Goal: Use online tool/utility: Utilize a website feature to perform a specific function

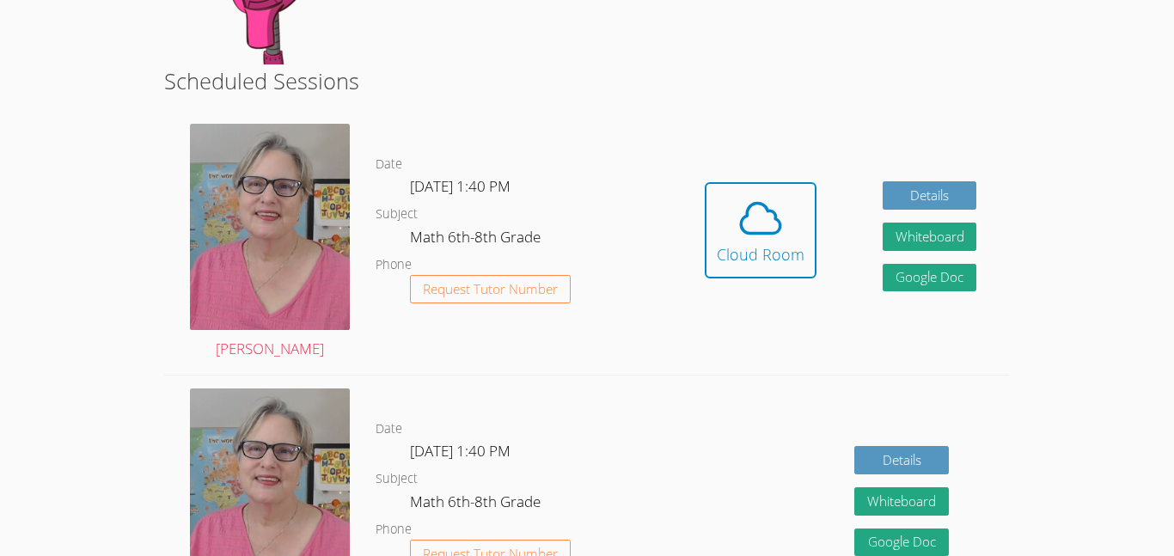
scroll to position [273, 0]
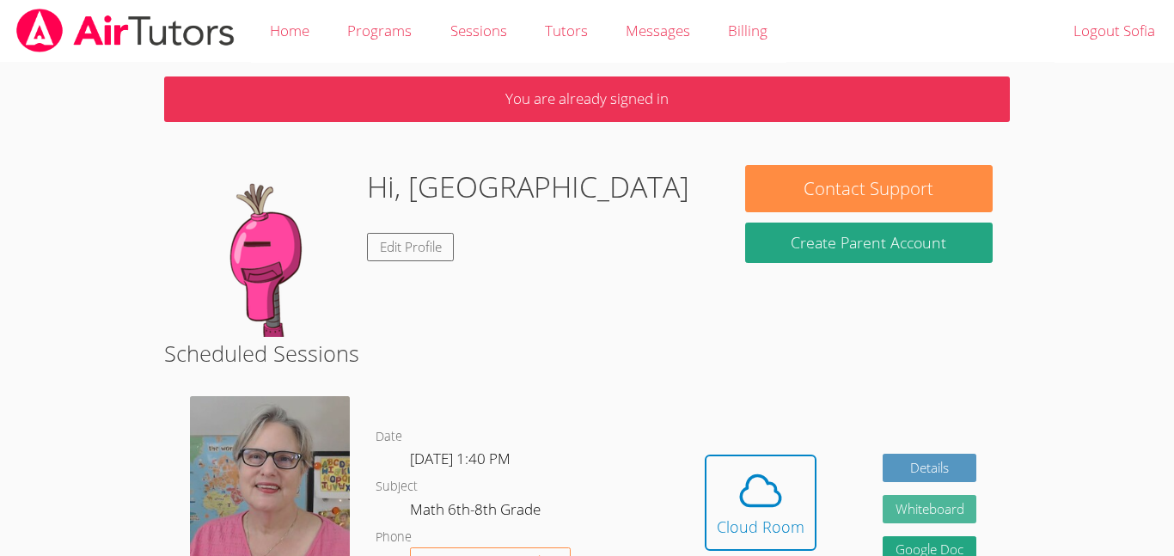
click at [924, 514] on button "Whiteboard" at bounding box center [930, 509] width 95 height 28
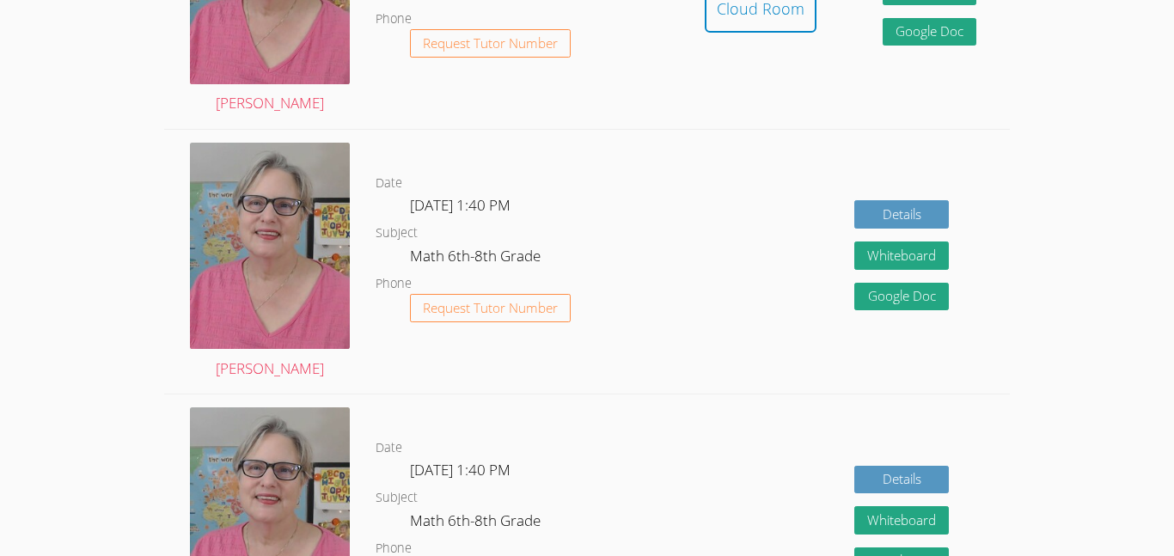
scroll to position [516, 0]
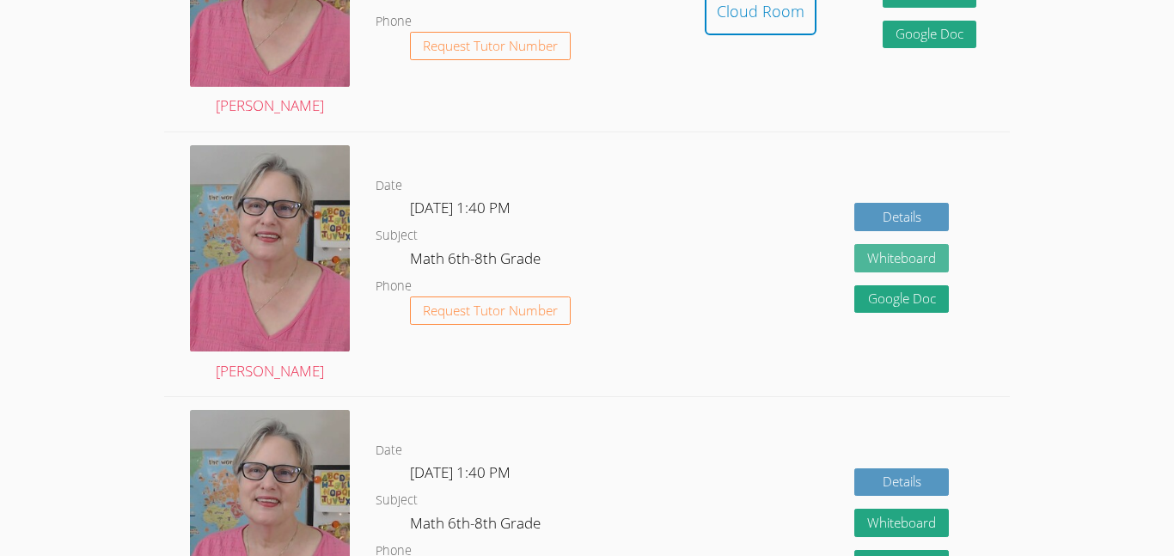
click at [895, 254] on button "Whiteboard" at bounding box center [901, 258] width 95 height 28
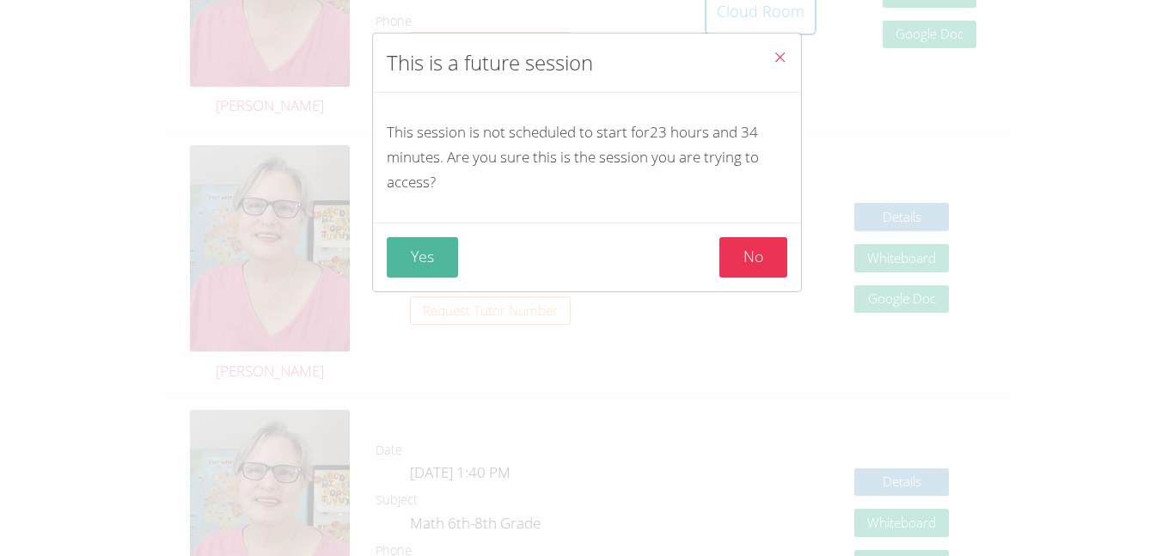
click at [426, 259] on button "Yes" at bounding box center [422, 257] width 71 height 40
